Goal: Manage account settings

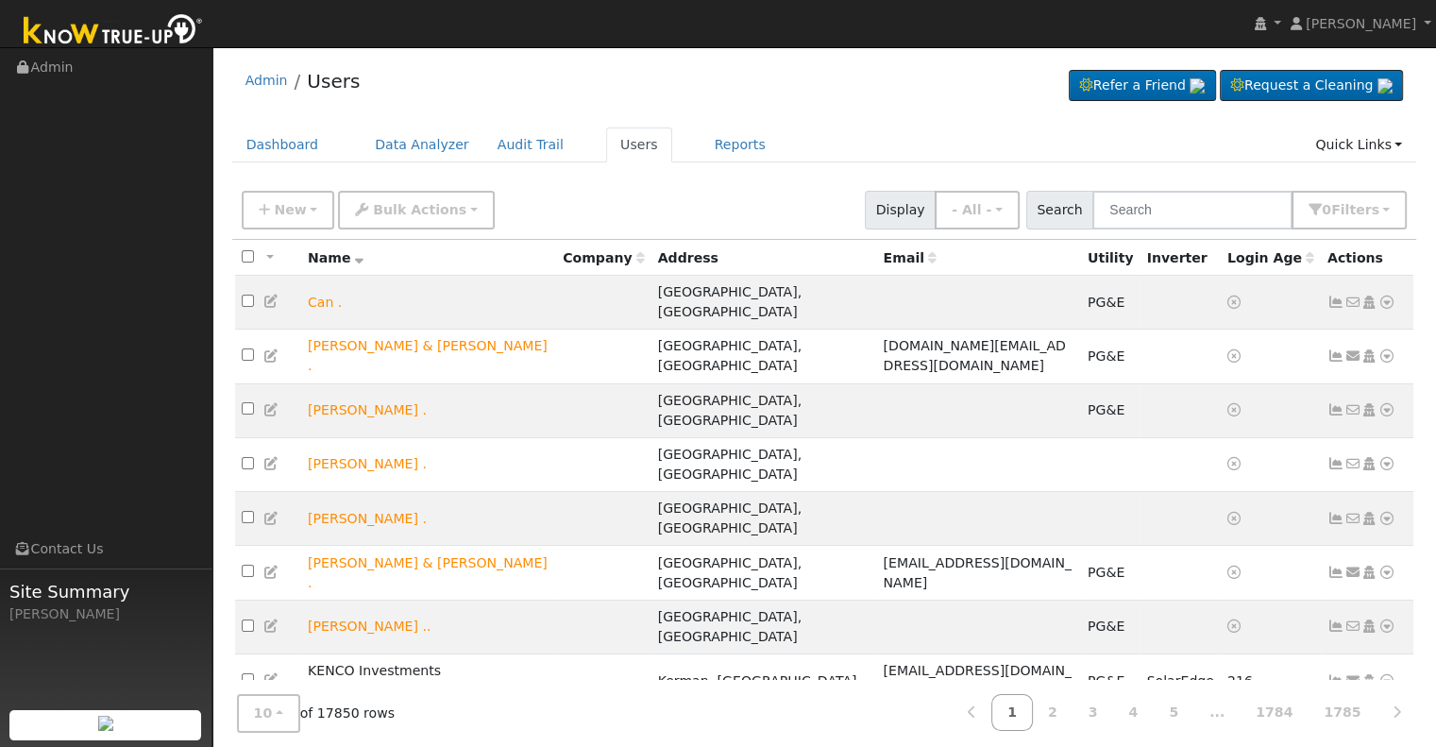
click at [1185, 209] on input "text" at bounding box center [1192, 210] width 200 height 39
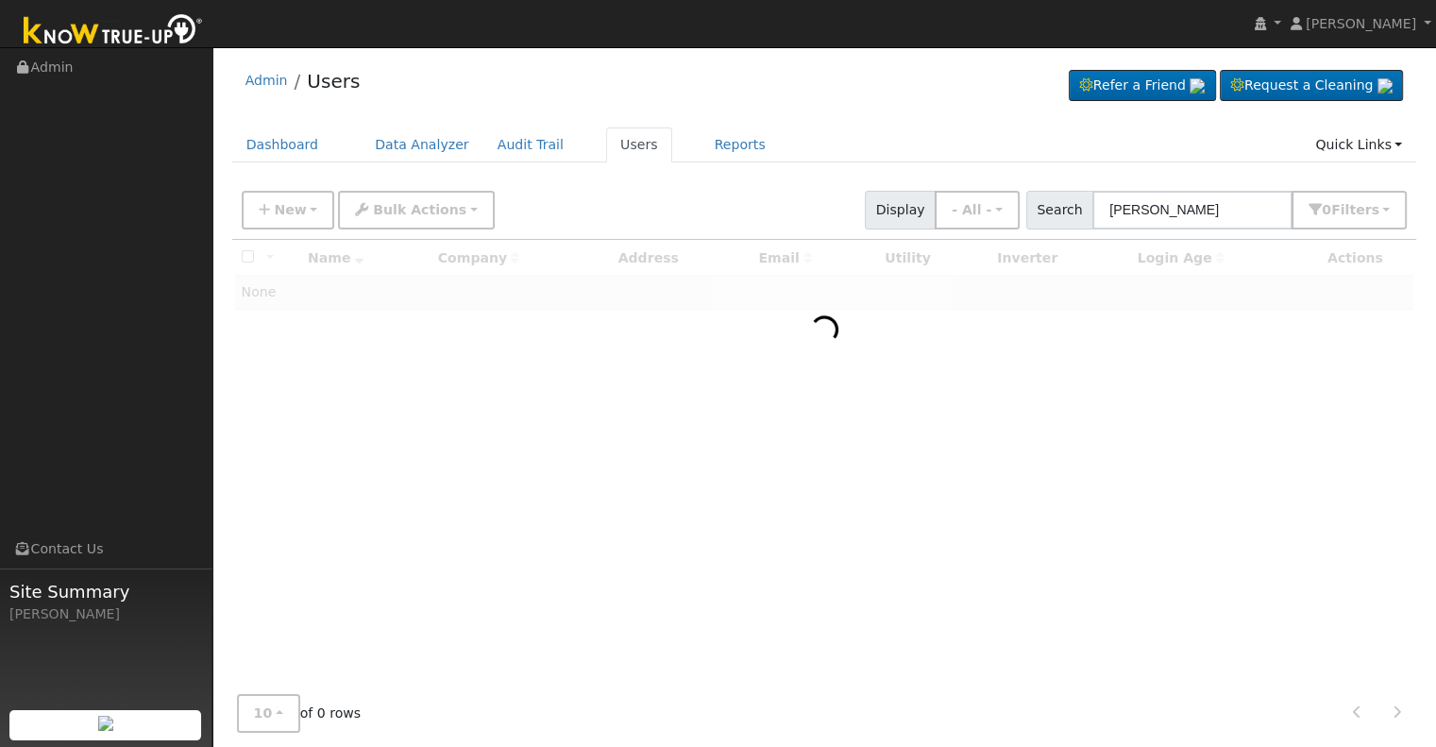
type input "[PERSON_NAME]"
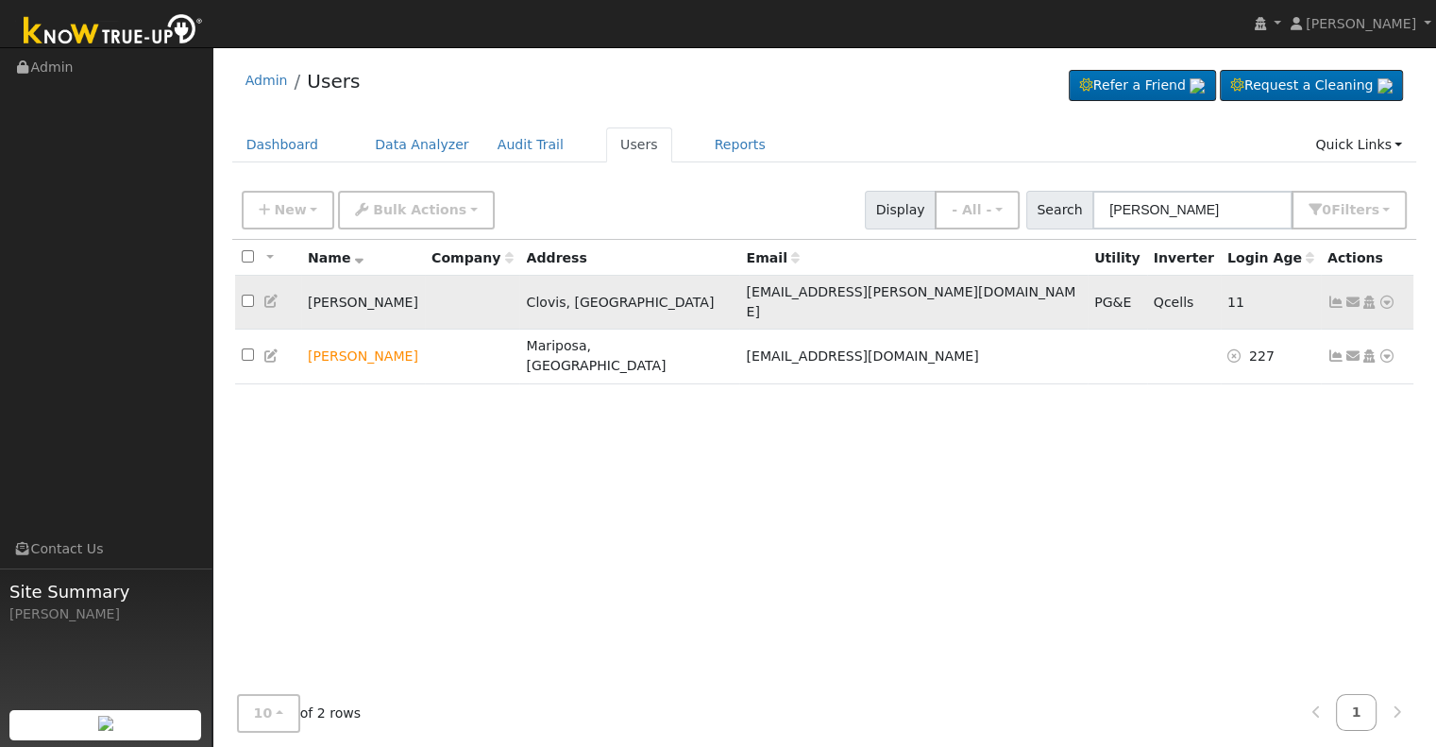
click at [1333, 295] on icon at bounding box center [1335, 301] width 17 height 13
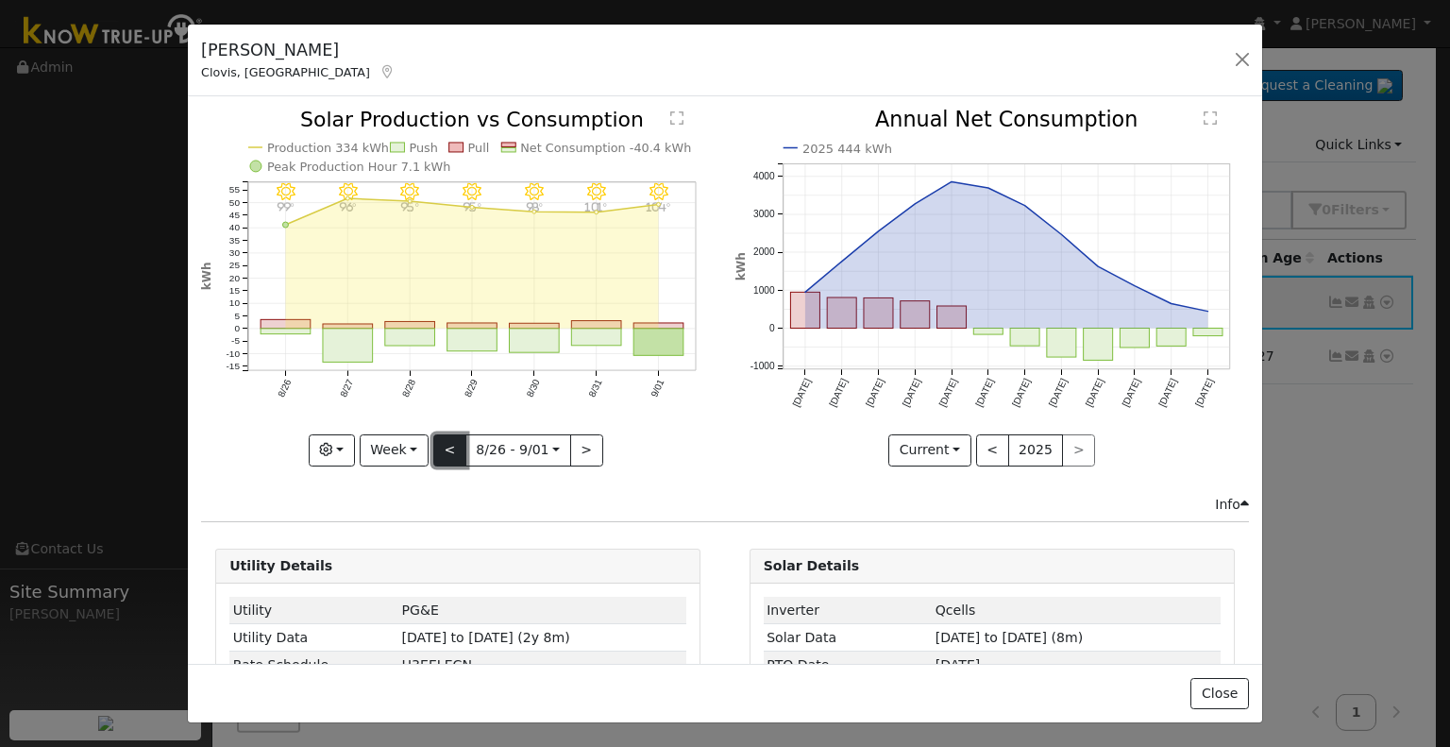
click at [451, 448] on button "<" at bounding box center [449, 450] width 33 height 32
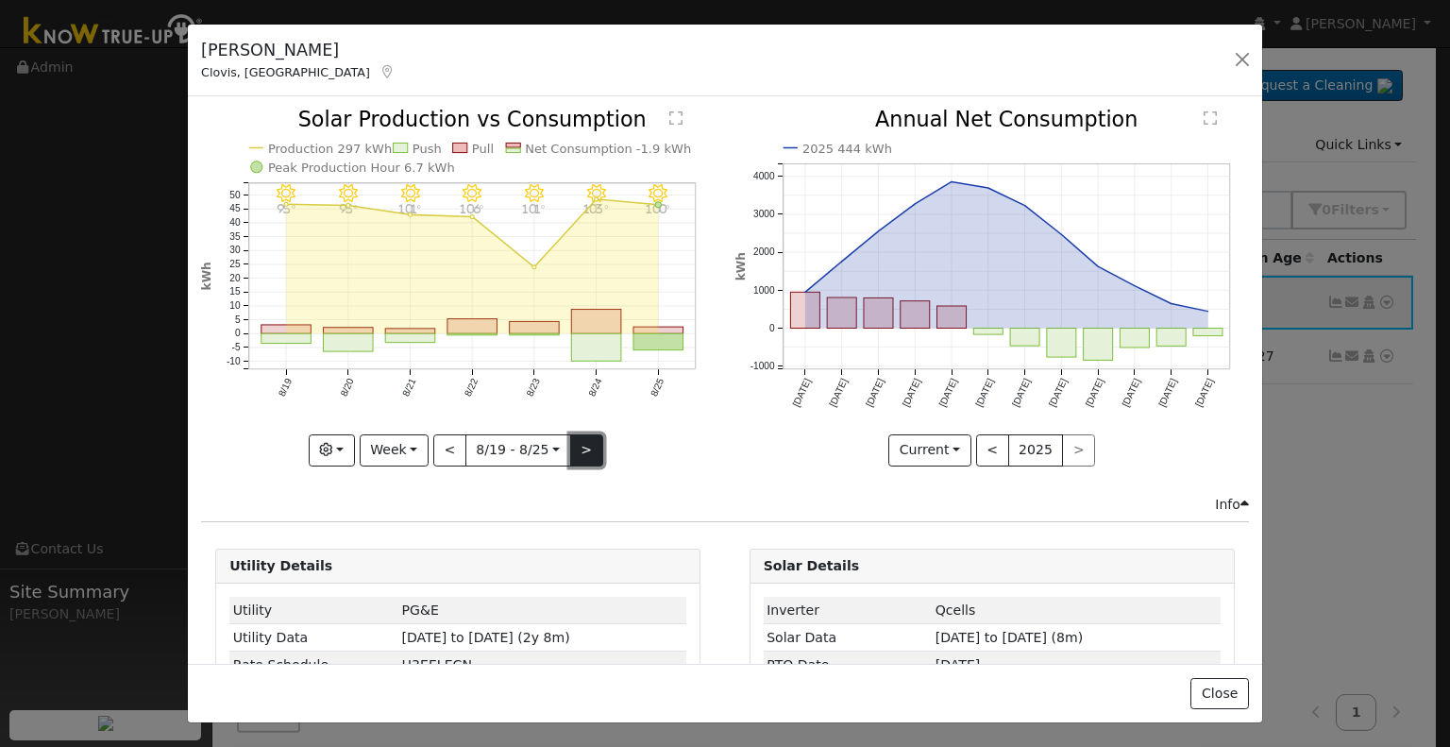
click at [581, 439] on button ">" at bounding box center [586, 450] width 33 height 32
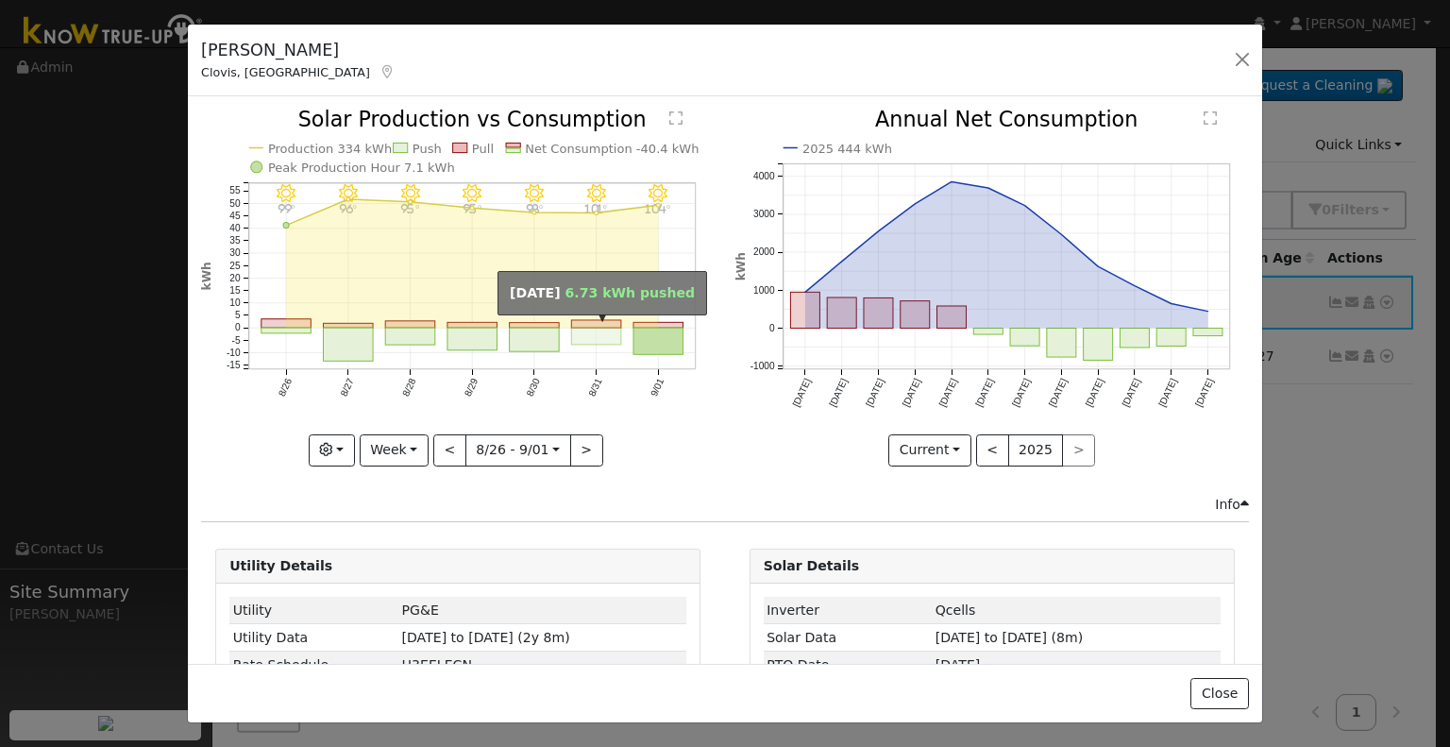
click at [579, 336] on rect "onclick=""" at bounding box center [597, 336] width 50 height 17
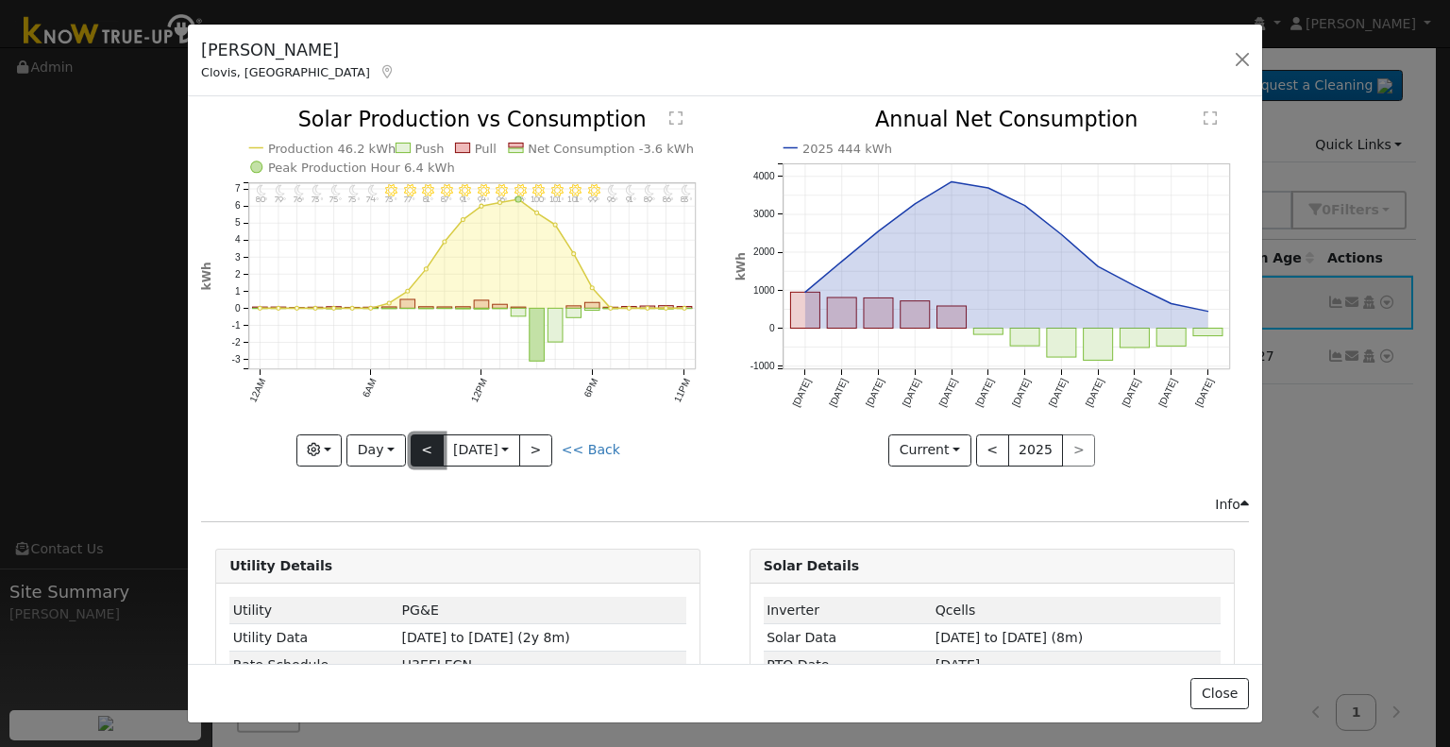
click at [426, 448] on button "<" at bounding box center [427, 450] width 33 height 32
click at [427, 446] on button "<" at bounding box center [427, 450] width 33 height 32
click at [533, 445] on button ">" at bounding box center [535, 450] width 33 height 32
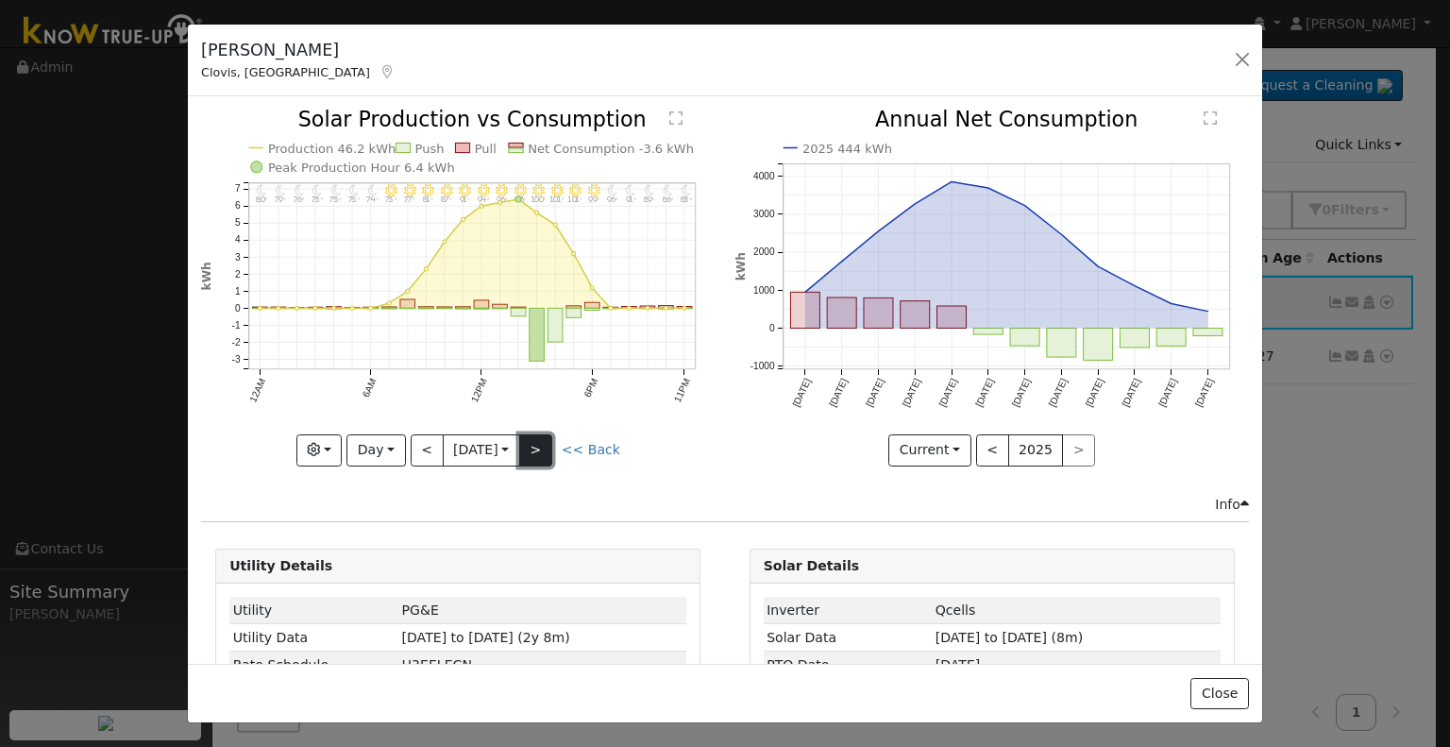
type input "[DATE]"
